Goal: Task Accomplishment & Management: Use online tool/utility

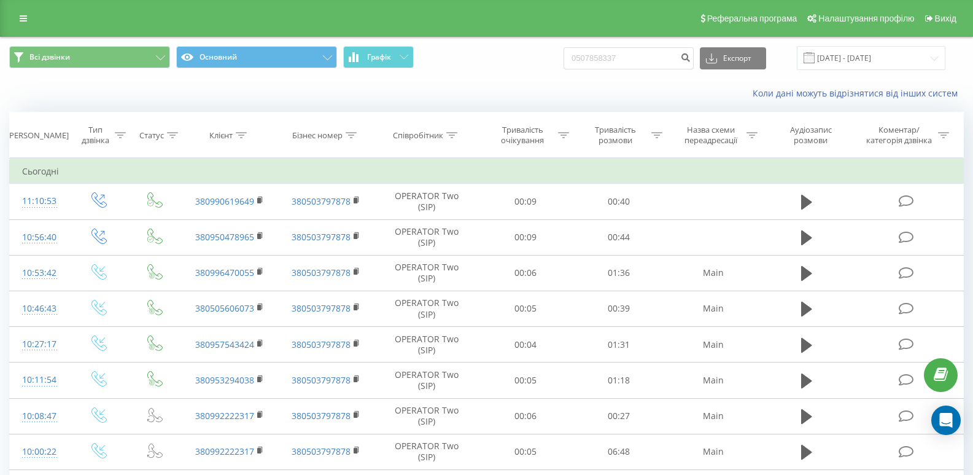
click at [387, 66] on button "Графік" at bounding box center [378, 57] width 71 height 22
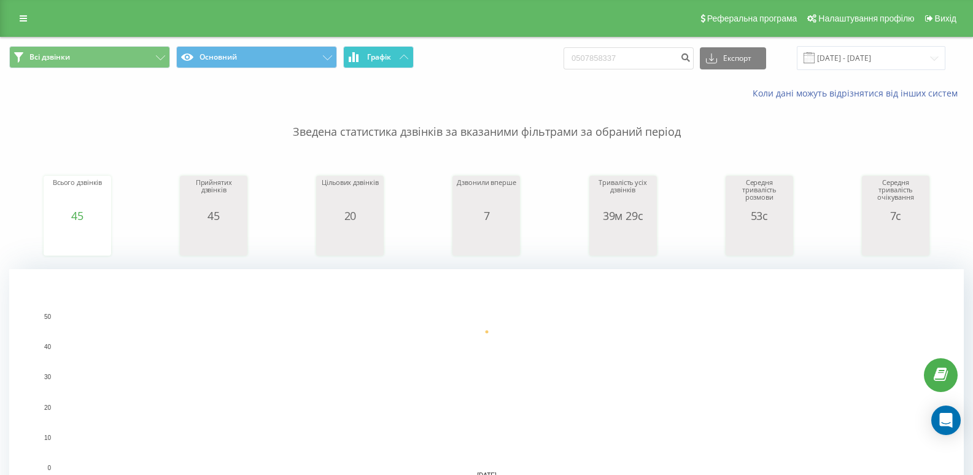
drag, startPoint x: 416, startPoint y: 62, endPoint x: 388, endPoint y: 60, distance: 28.3
click at [413, 62] on span "Всі дзвінки Основний Графік" at bounding box center [243, 58] width 469 height 24
click at [388, 60] on span "Графік" at bounding box center [379, 57] width 24 height 9
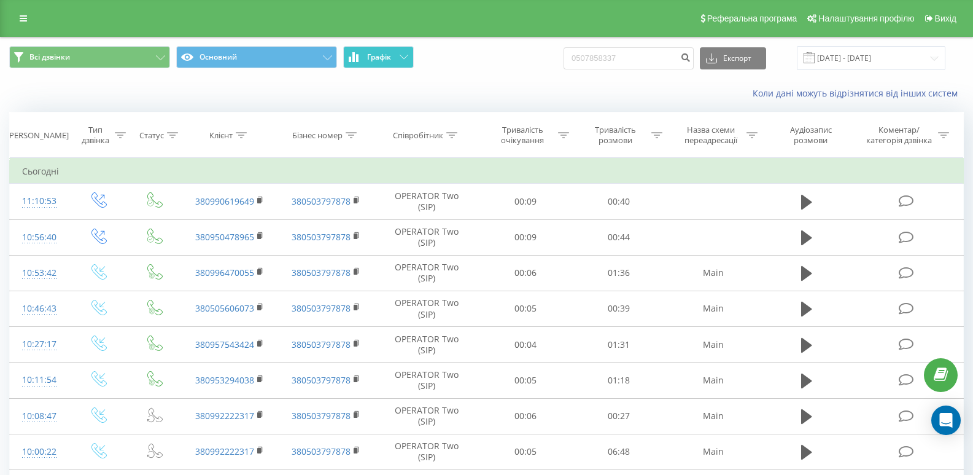
click at [388, 60] on span "Графік" at bounding box center [379, 57] width 24 height 9
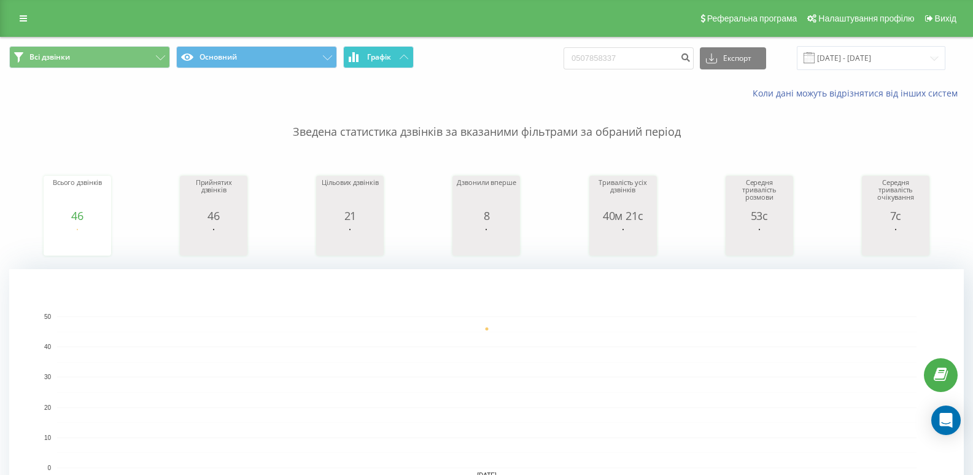
click at [365, 56] on button "Графік" at bounding box center [378, 57] width 71 height 22
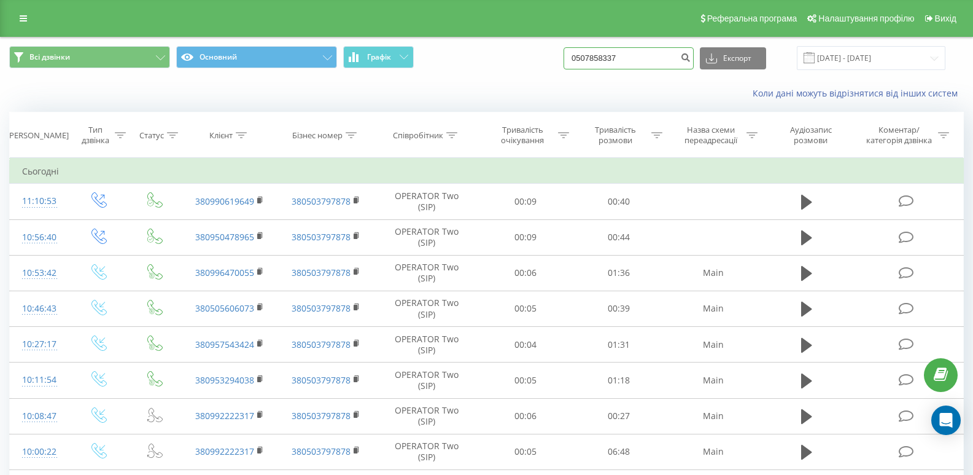
drag, startPoint x: 623, startPoint y: 69, endPoint x: 548, endPoint y: 72, distance: 75.0
click at [558, 71] on div "Всі дзвінки Основний Графік 0507858337 Експорт .csv .xls .xlsx 20.09.2025 - 20.…" at bounding box center [487, 57] width 972 height 41
type input "0684552954"
click at [691, 59] on icon "submit" at bounding box center [685, 55] width 10 height 7
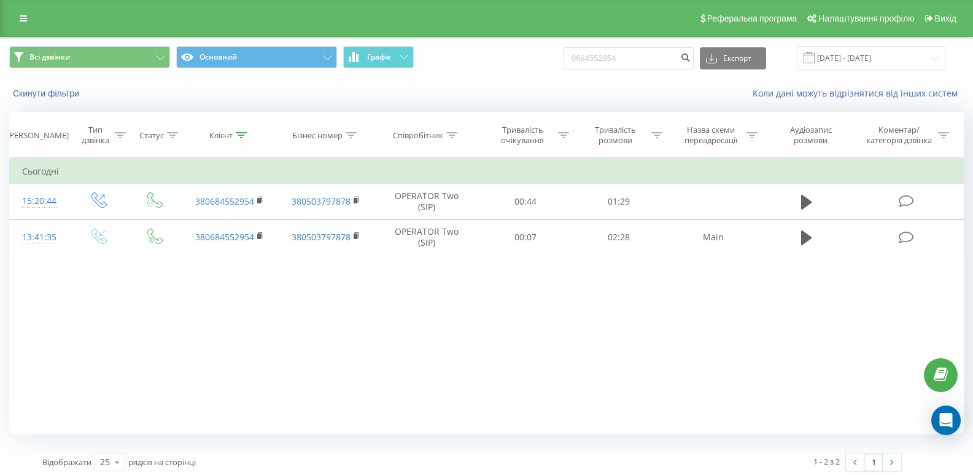
scroll to position [6, 0]
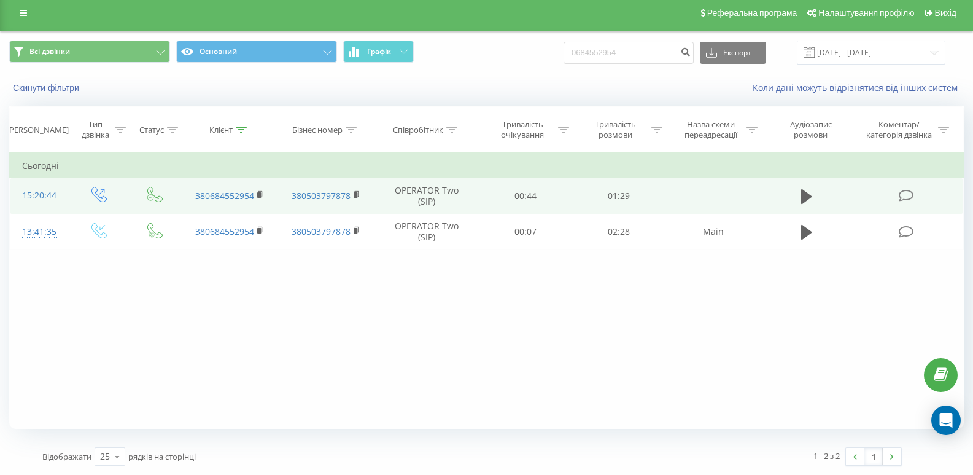
click at [75, 184] on td at bounding box center [99, 196] width 60 height 36
click at [819, 196] on td at bounding box center [807, 196] width 90 height 36
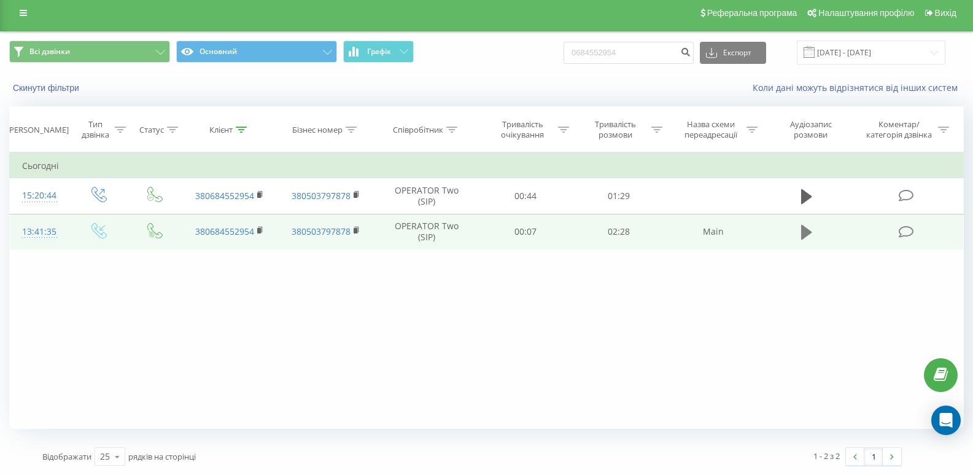
click at [806, 236] on icon at bounding box center [806, 232] width 11 height 15
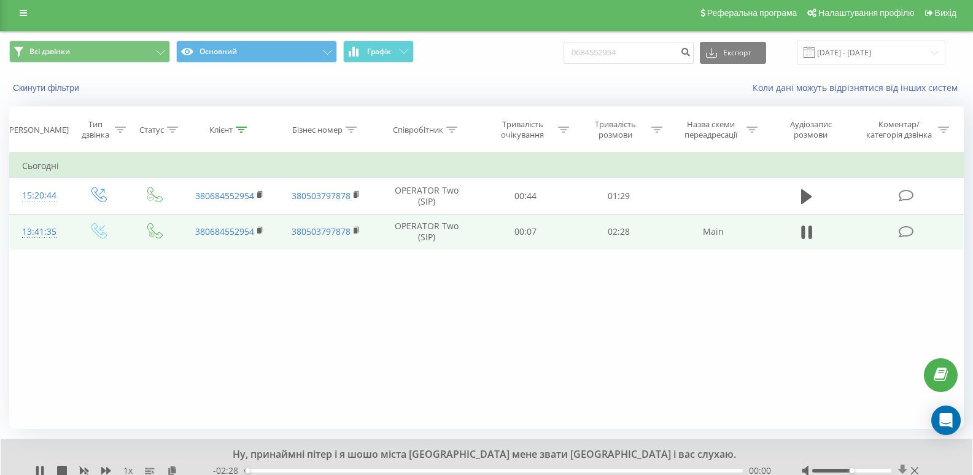
click at [899, 469] on icon at bounding box center [903, 470] width 10 height 12
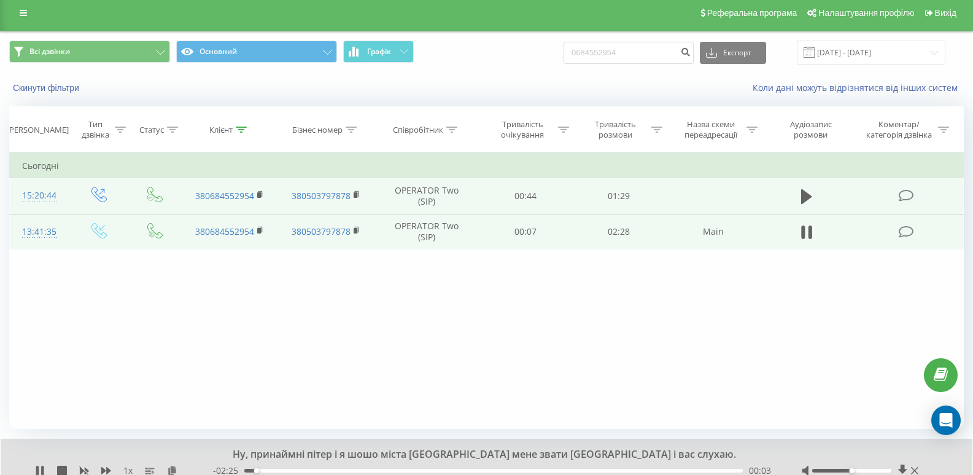
drag, startPoint x: 809, startPoint y: 189, endPoint x: 835, endPoint y: 193, distance: 26.1
click at [809, 189] on icon at bounding box center [806, 196] width 11 height 17
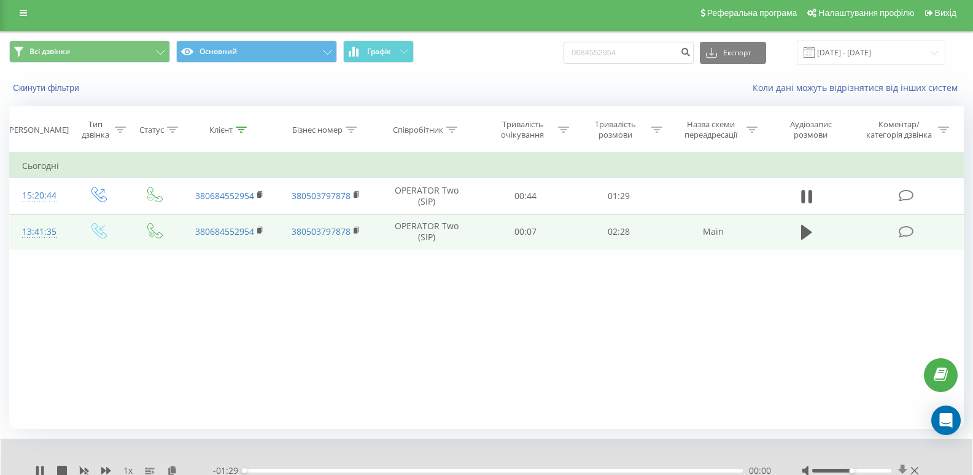
click at [904, 470] on icon at bounding box center [902, 470] width 9 height 12
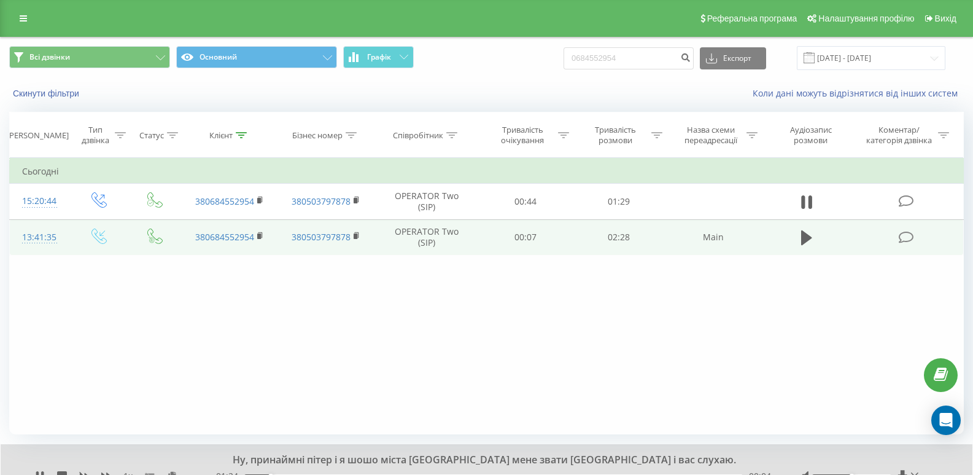
scroll to position [53, 0]
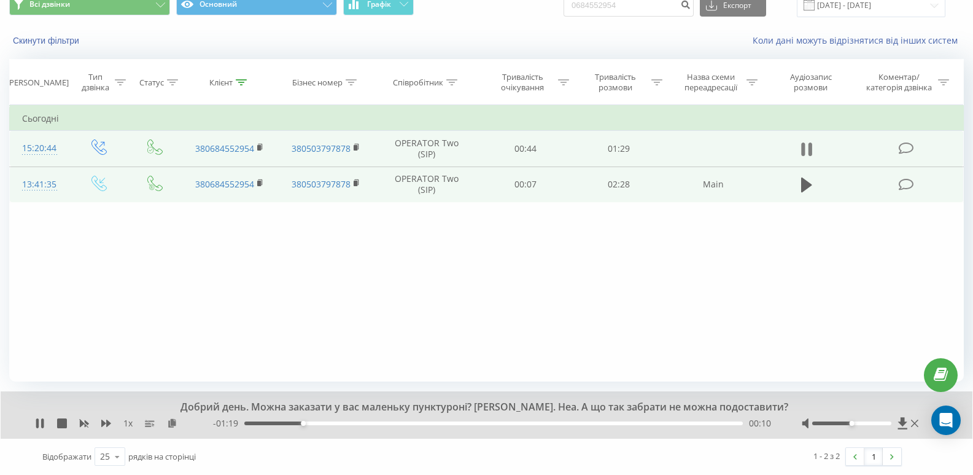
click at [809, 149] on icon at bounding box center [811, 149] width 4 height 14
click at [365, 9] on button "Графік" at bounding box center [378, 4] width 71 height 22
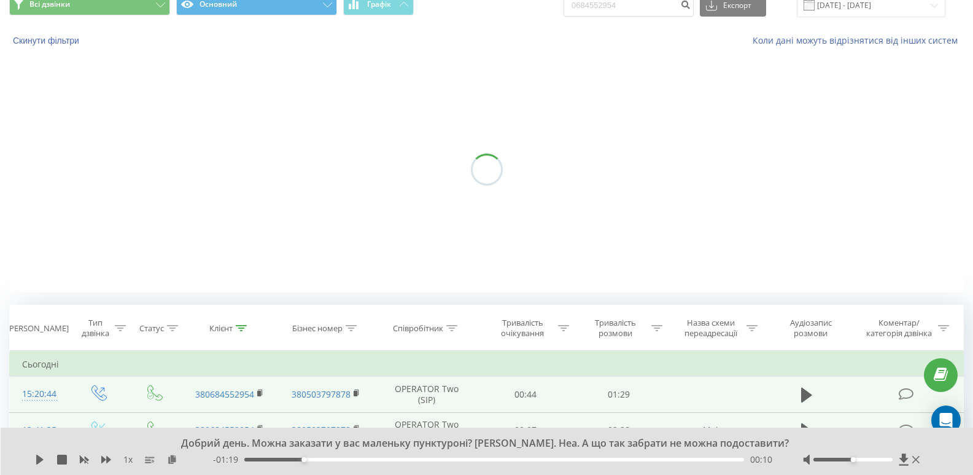
scroll to position [0, 0]
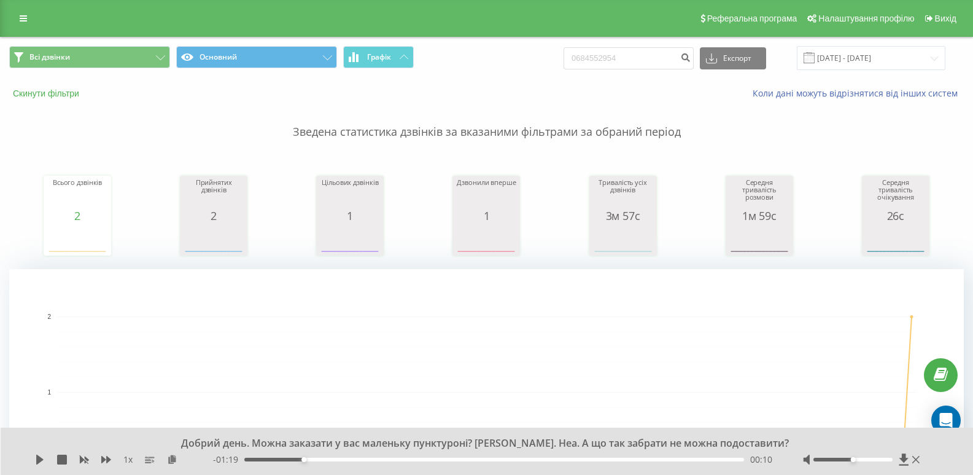
click at [55, 92] on button "Скинути фільтри" at bounding box center [47, 93] width 76 height 11
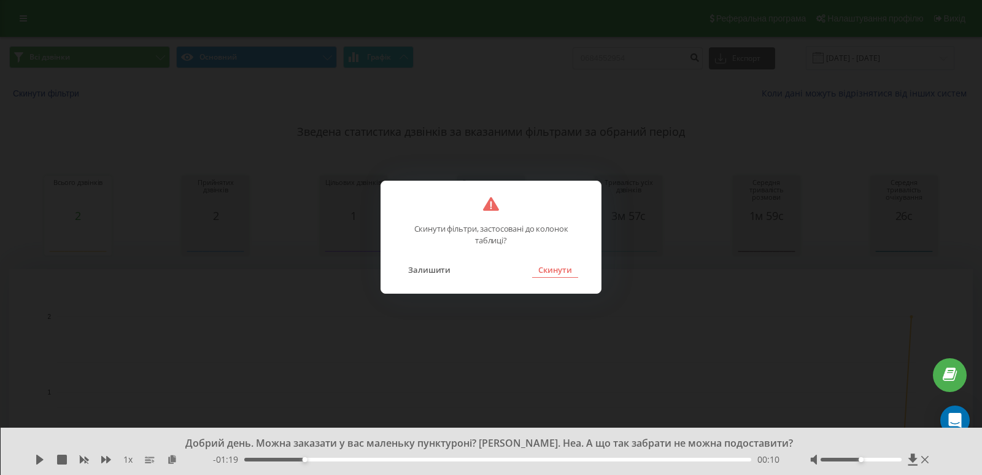
click at [551, 266] on button "Скинути" at bounding box center [555, 270] width 46 height 16
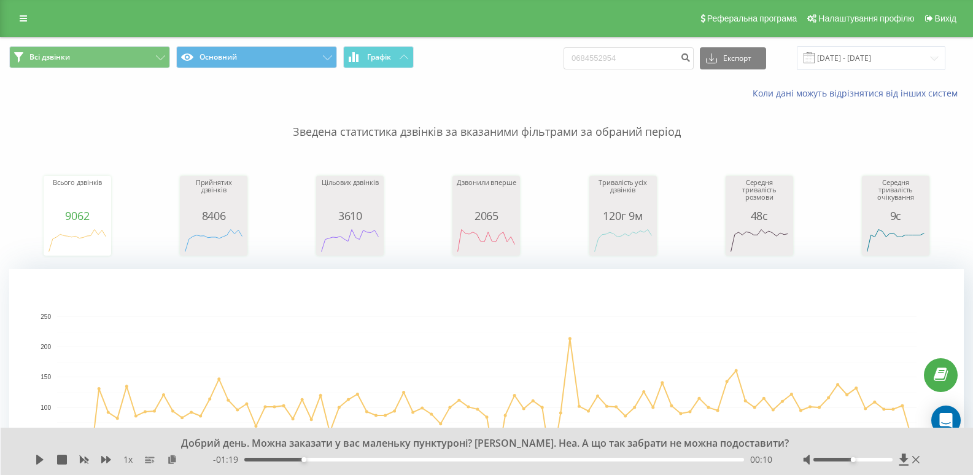
drag, startPoint x: 865, startPoint y: 42, endPoint x: 861, endPoint y: 57, distance: 15.2
click at [865, 45] on div "Всі дзвінки Основний Графік 0684552954 Експорт .csv .xls .xlsx [DATE] - [DATE]" at bounding box center [487, 57] width 972 height 41
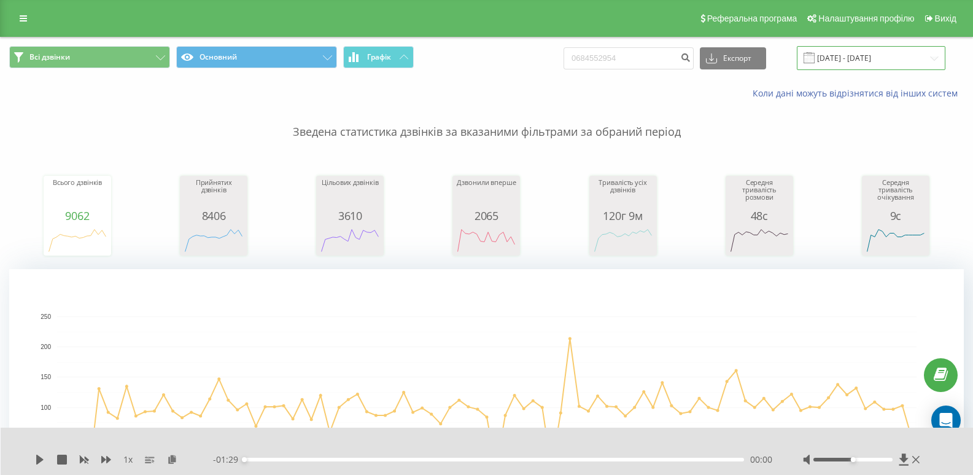
click at [861, 57] on input "[DATE] - [DATE]" at bounding box center [871, 58] width 149 height 24
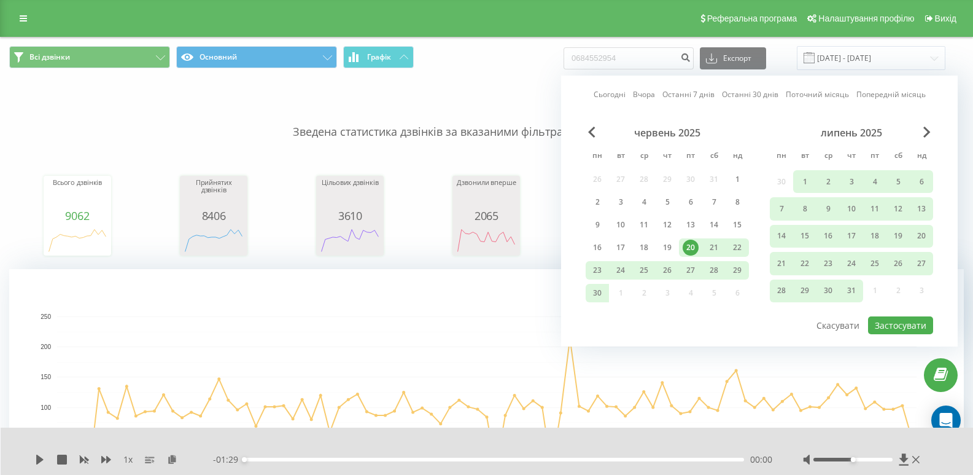
click at [920, 134] on div "липень 2025" at bounding box center [851, 132] width 163 height 12
click at [925, 132] on span "Next Month" at bounding box center [926, 131] width 7 height 11
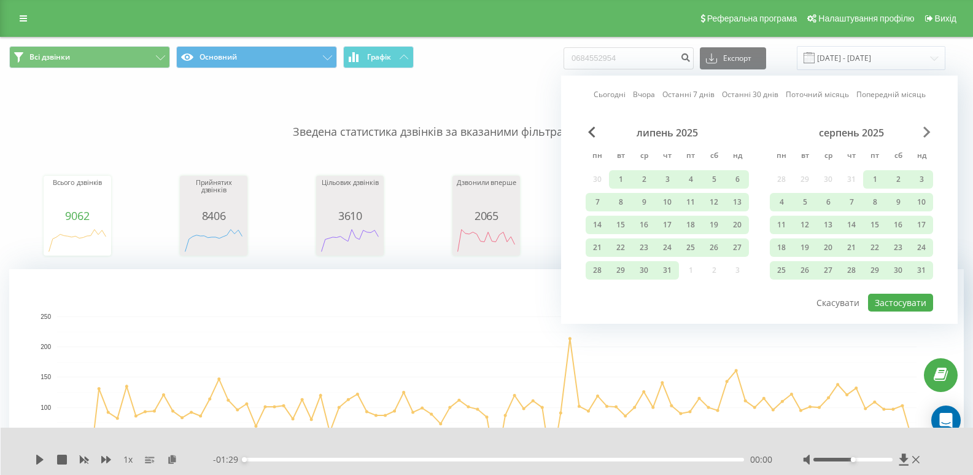
click at [925, 132] on span "Next Month" at bounding box center [926, 131] width 7 height 11
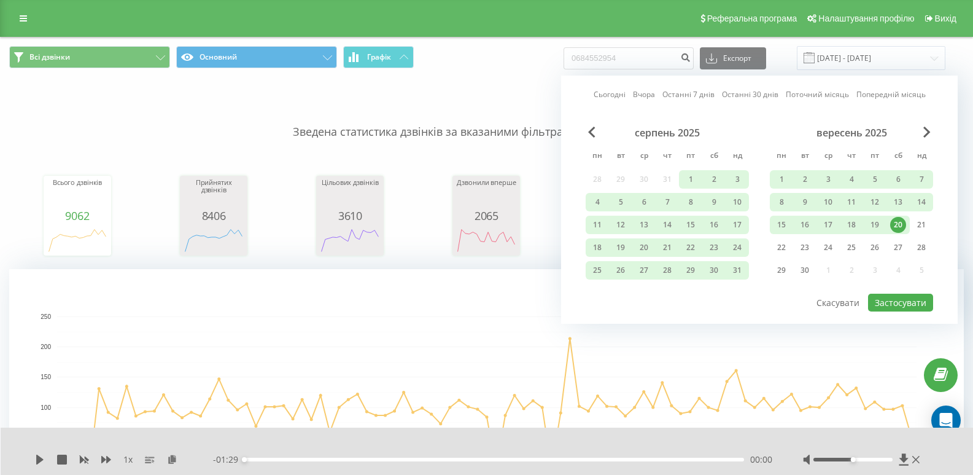
click at [893, 222] on div "20" at bounding box center [898, 225] width 16 height 16
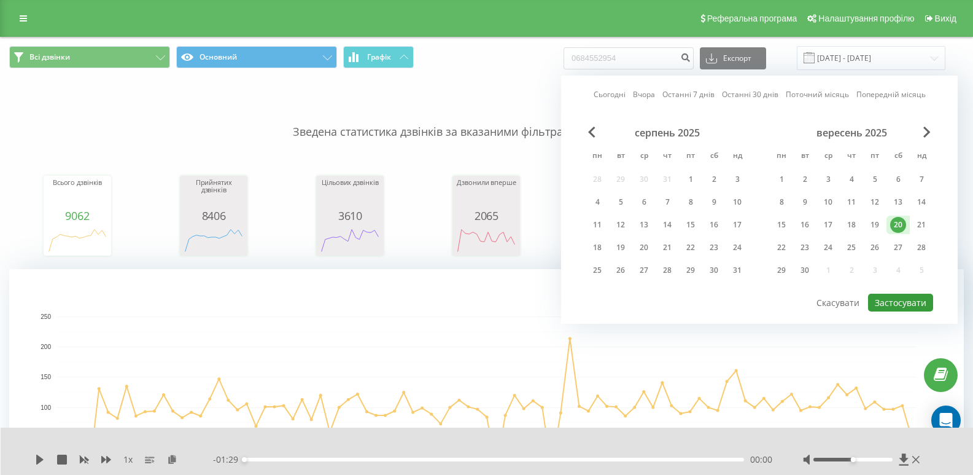
click at [911, 303] on button "Застосувати" at bounding box center [900, 303] width 65 height 18
type input "[DATE] - [DATE]"
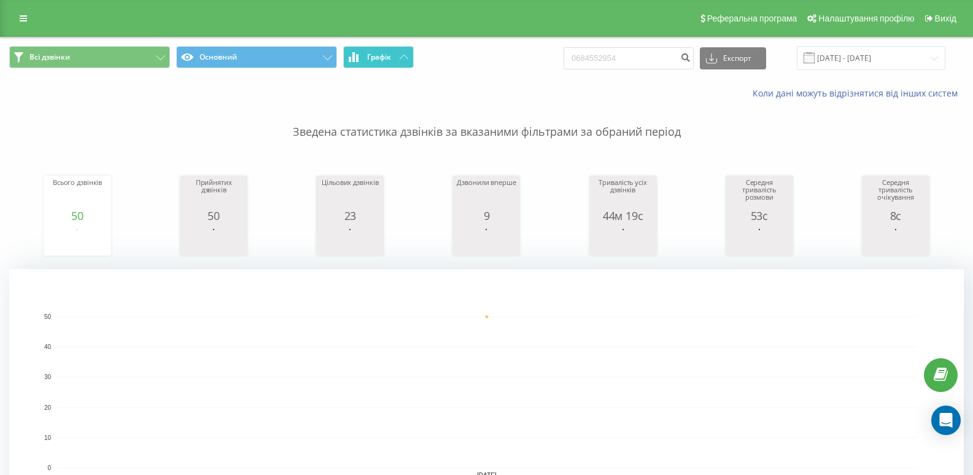
click at [392, 58] on button "Графік" at bounding box center [378, 57] width 71 height 22
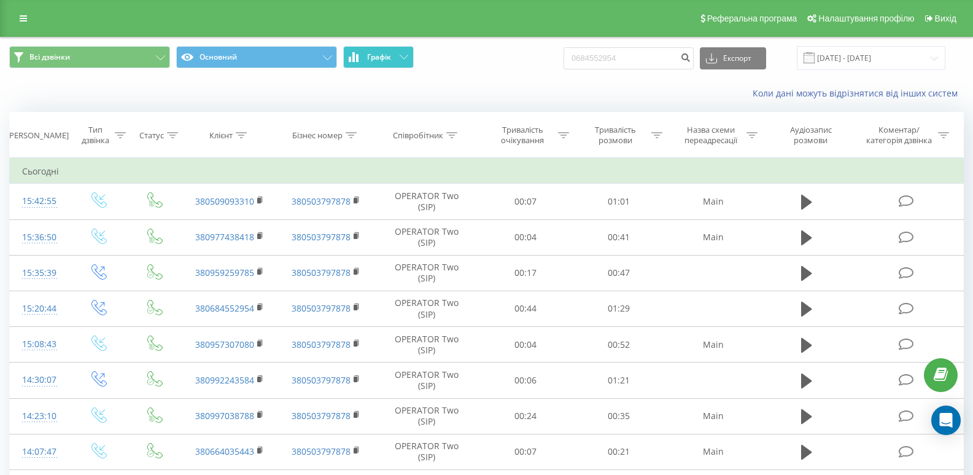
click at [392, 58] on button "Графік" at bounding box center [378, 57] width 71 height 22
